Goal: Information Seeking & Learning: Learn about a topic

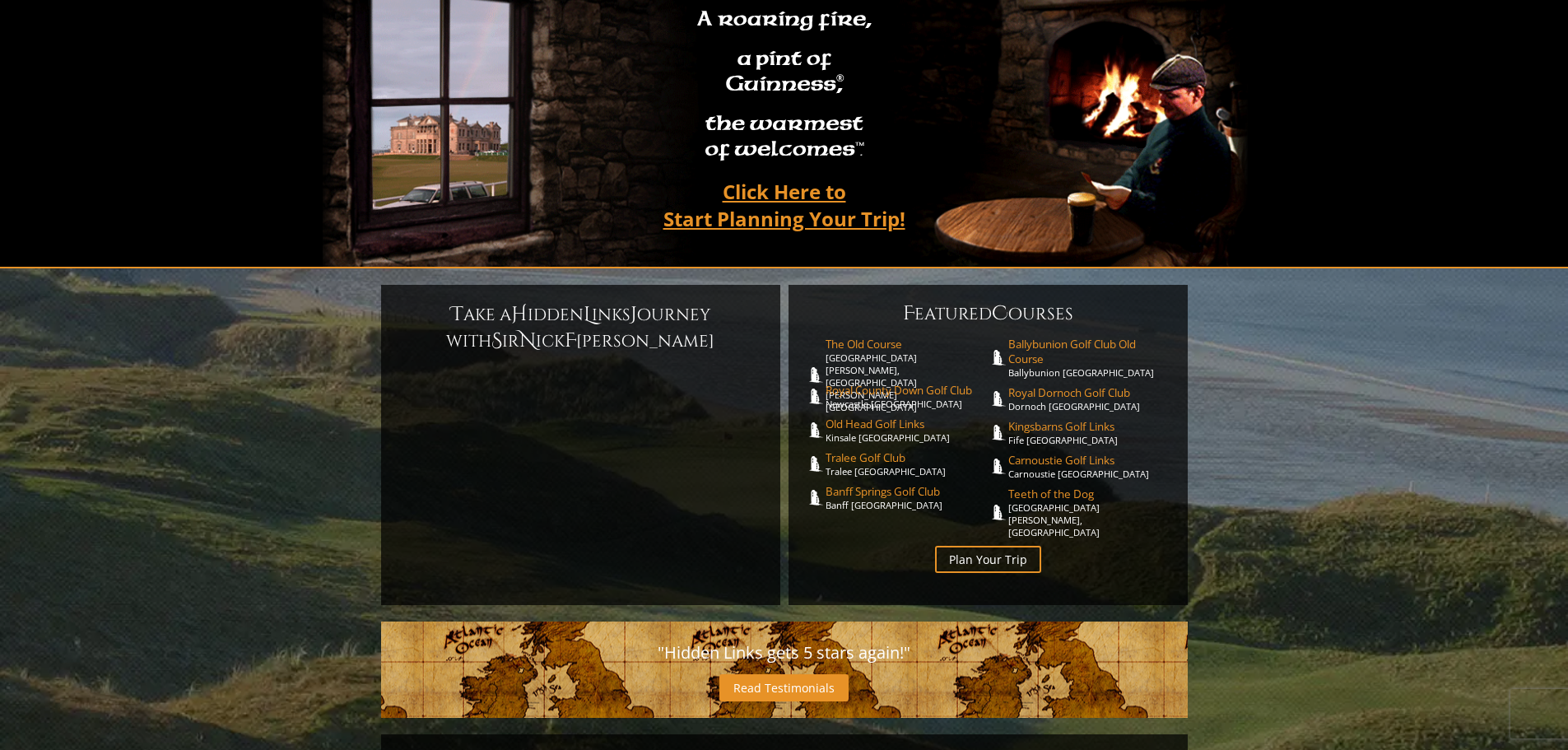
scroll to position [164, 0]
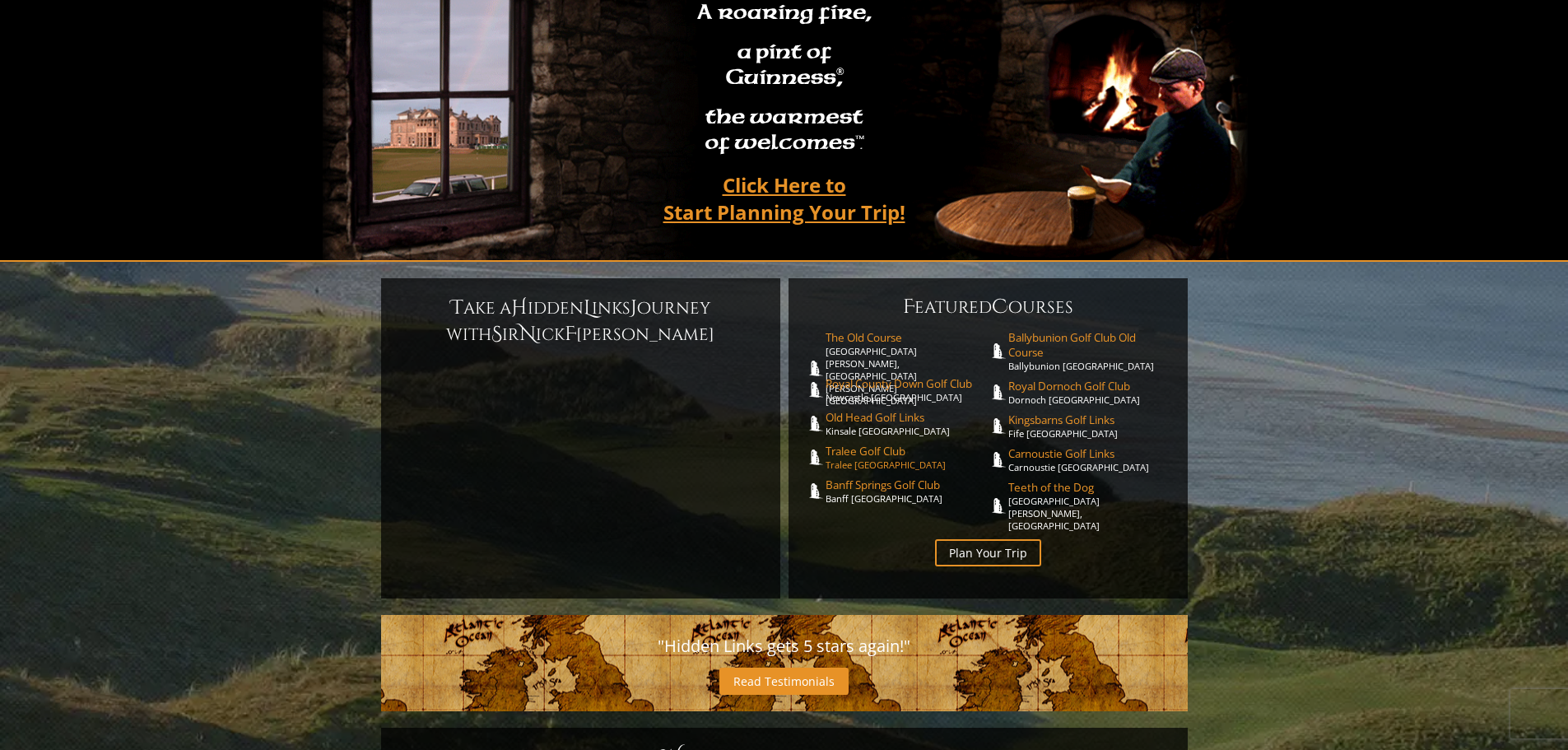
click at [857, 444] on span "Tralee Golf Club" at bounding box center [907, 451] width 163 height 15
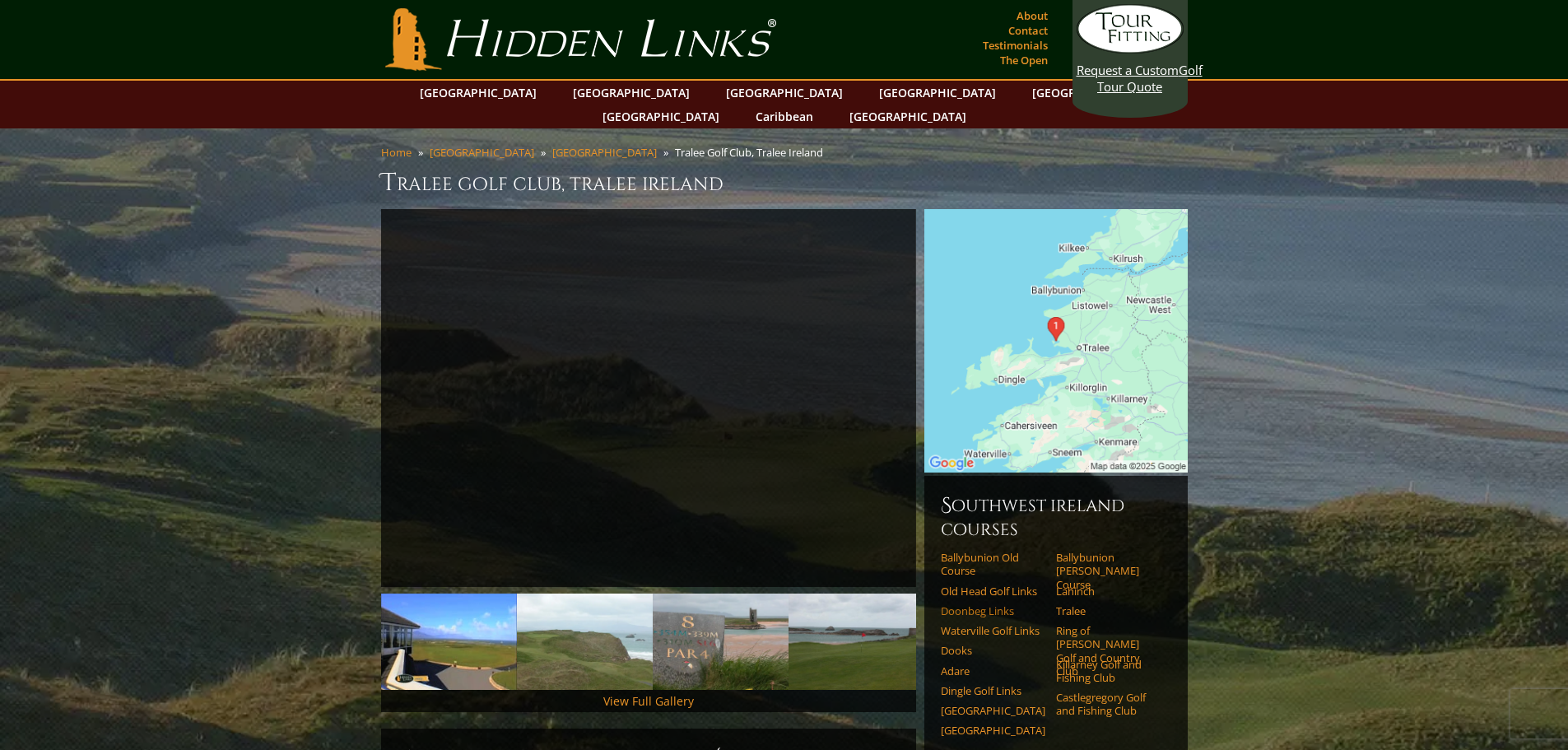
click at [994, 604] on link "Doonbeg Links" at bounding box center [993, 611] width 105 height 13
